Goal: Task Accomplishment & Management: Complete application form

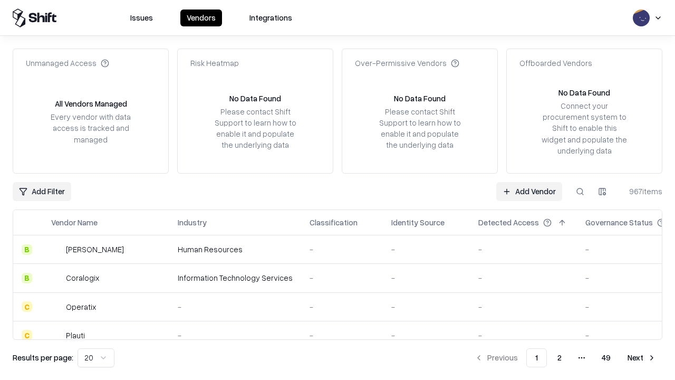
click at [529, 191] on link "Add Vendor" at bounding box center [529, 191] width 66 height 19
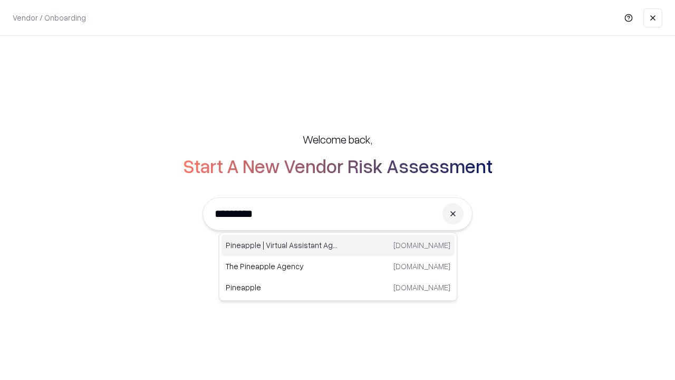
click at [338, 245] on div "Pineapple | Virtual Assistant Agency [DOMAIN_NAME]" at bounding box center [338, 245] width 233 height 21
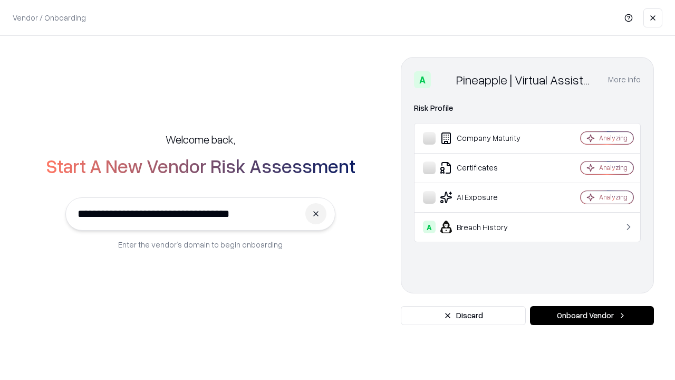
type input "**********"
click at [592, 315] on button "Onboard Vendor" at bounding box center [592, 315] width 124 height 19
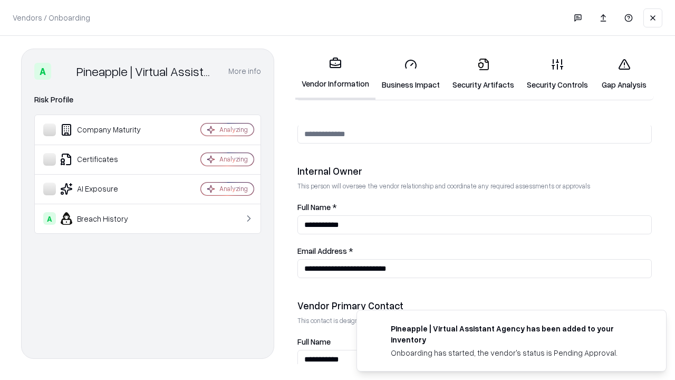
scroll to position [547, 0]
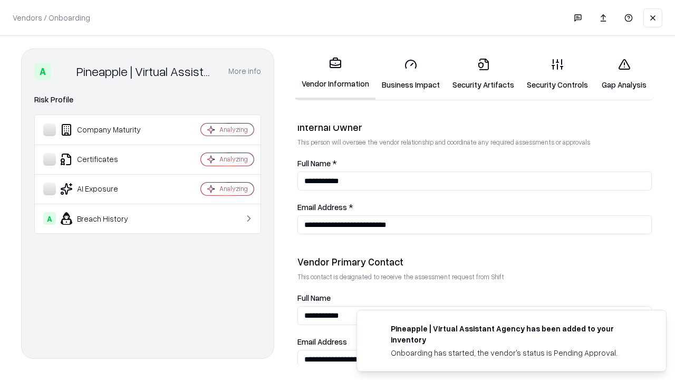
click at [411, 74] on link "Business Impact" at bounding box center [411, 74] width 71 height 49
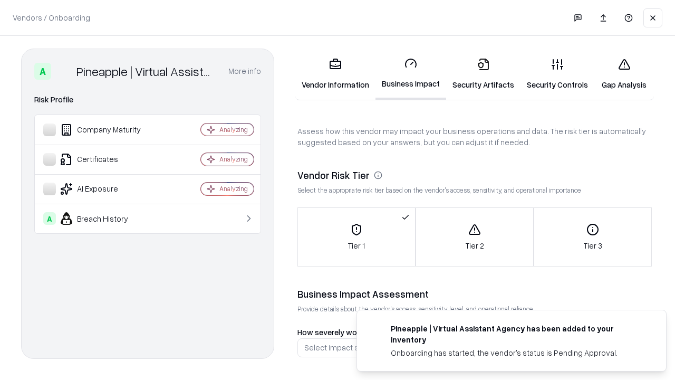
click at [624, 74] on link "Gap Analysis" at bounding box center [625, 74] width 60 height 49
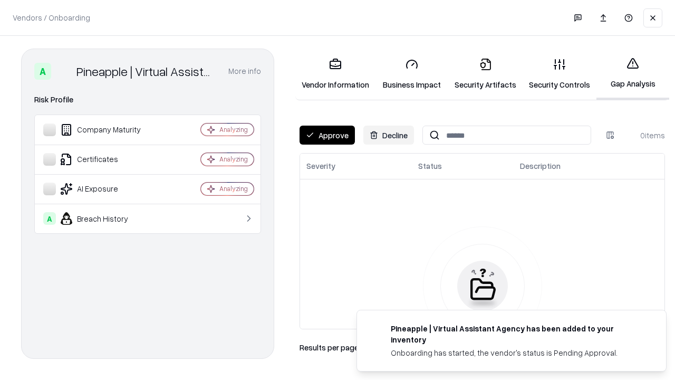
click at [327, 135] on button "Approve" at bounding box center [327, 135] width 55 height 19
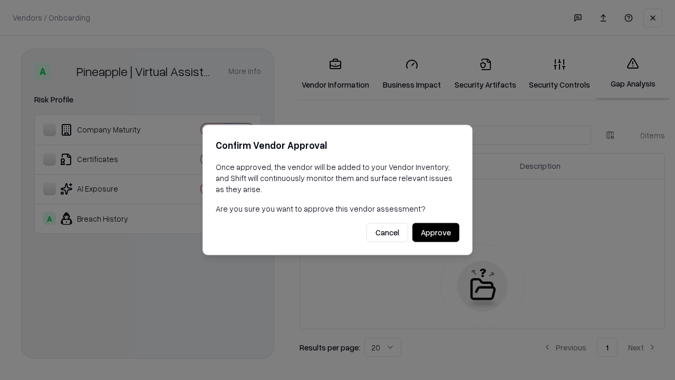
click at [436, 232] on button "Approve" at bounding box center [436, 232] width 47 height 19
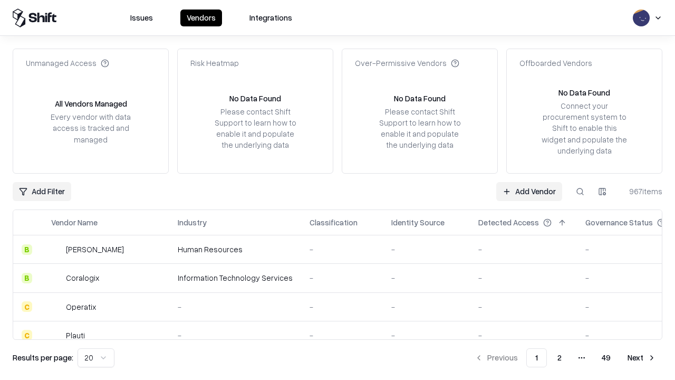
type input "**********"
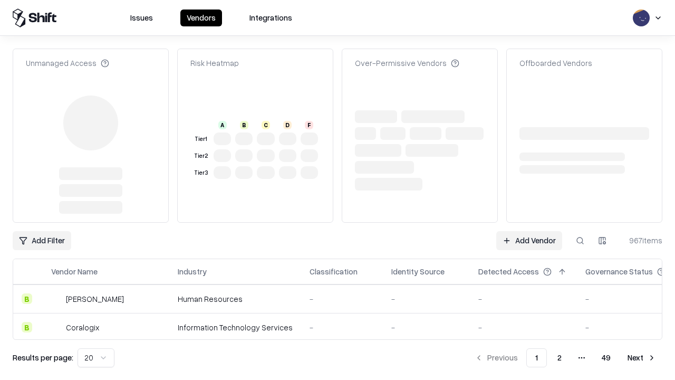
click at [529, 231] on link "Add Vendor" at bounding box center [529, 240] width 66 height 19
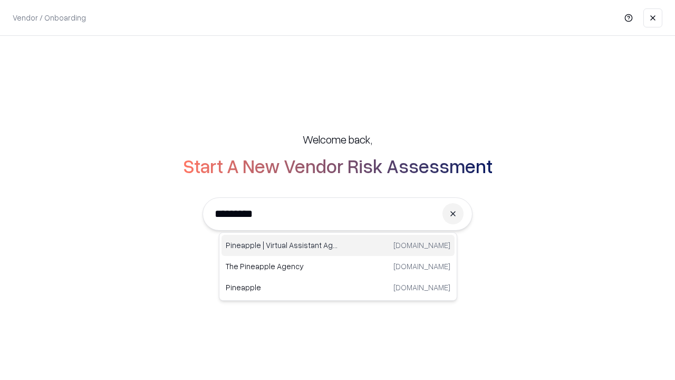
click at [338, 245] on div "Pineapple | Virtual Assistant Agency [DOMAIN_NAME]" at bounding box center [338, 245] width 233 height 21
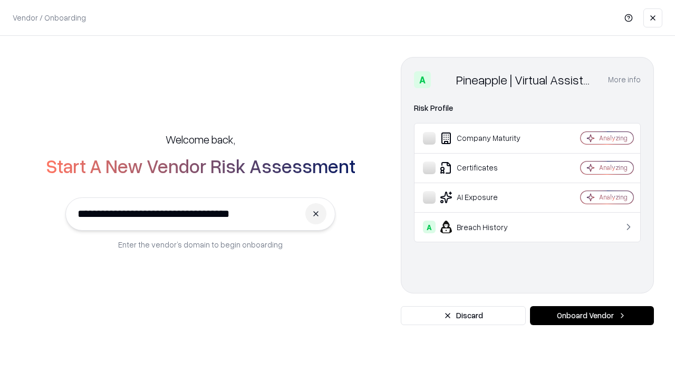
type input "**********"
click at [592, 315] on button "Onboard Vendor" at bounding box center [592, 315] width 124 height 19
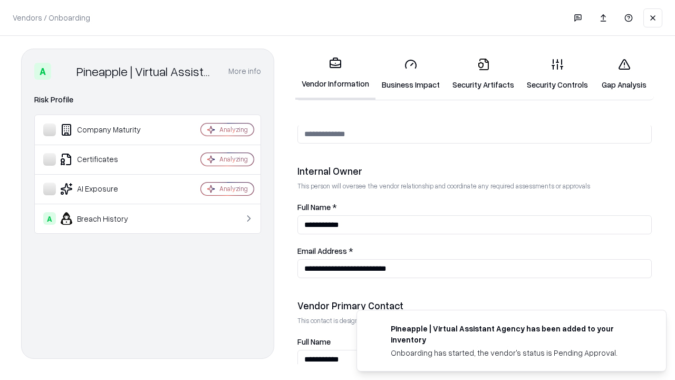
scroll to position [547, 0]
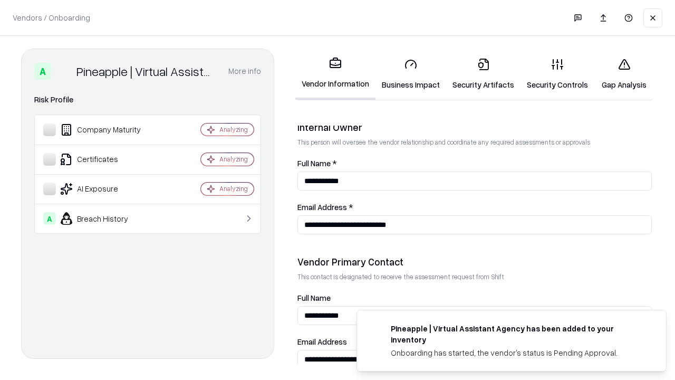
click at [624, 74] on link "Gap Analysis" at bounding box center [625, 74] width 60 height 49
